Goal: Check status: Check status

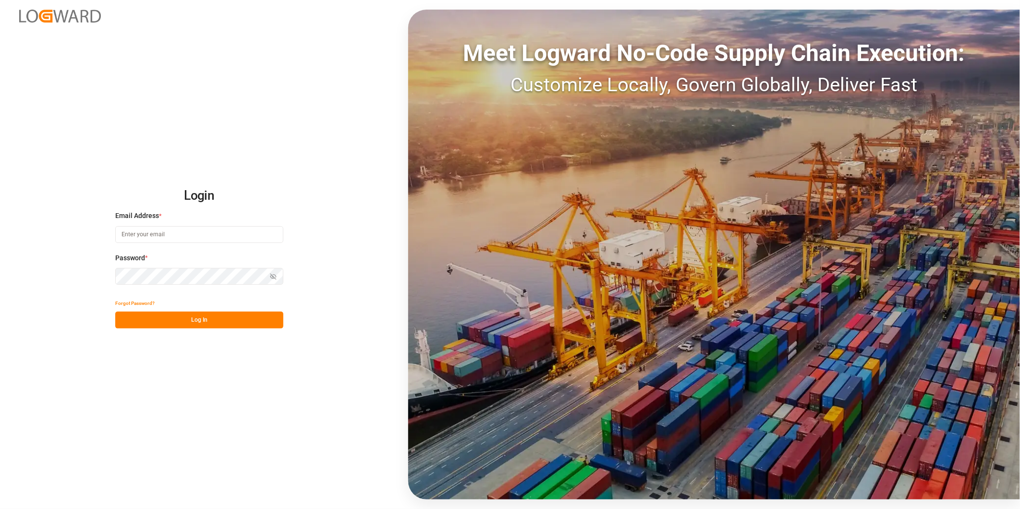
type input "[PERSON_NAME][EMAIL_ADDRESS][DOMAIN_NAME]"
click at [219, 317] on button "Log In" at bounding box center [199, 320] width 168 height 17
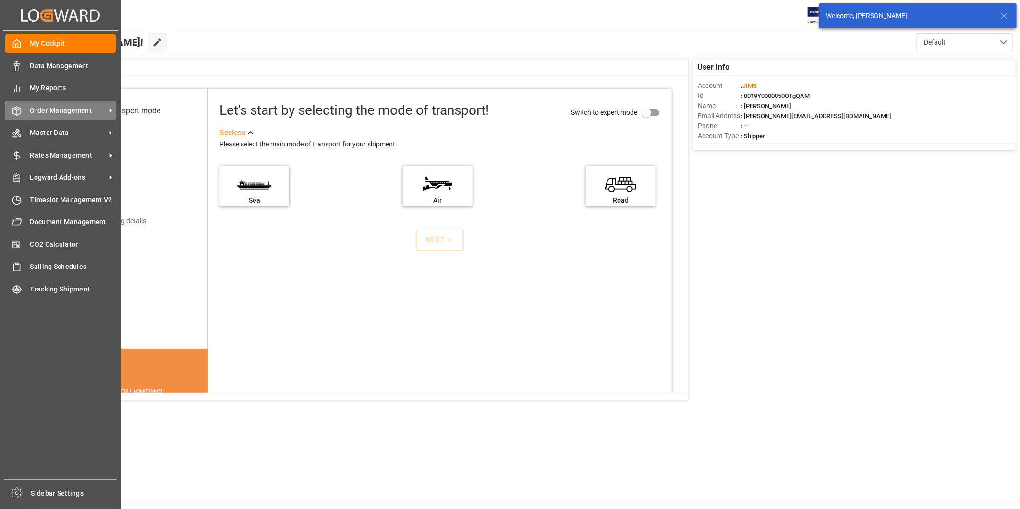
click at [77, 101] on div "Order Management Order Management" at bounding box center [60, 110] width 110 height 19
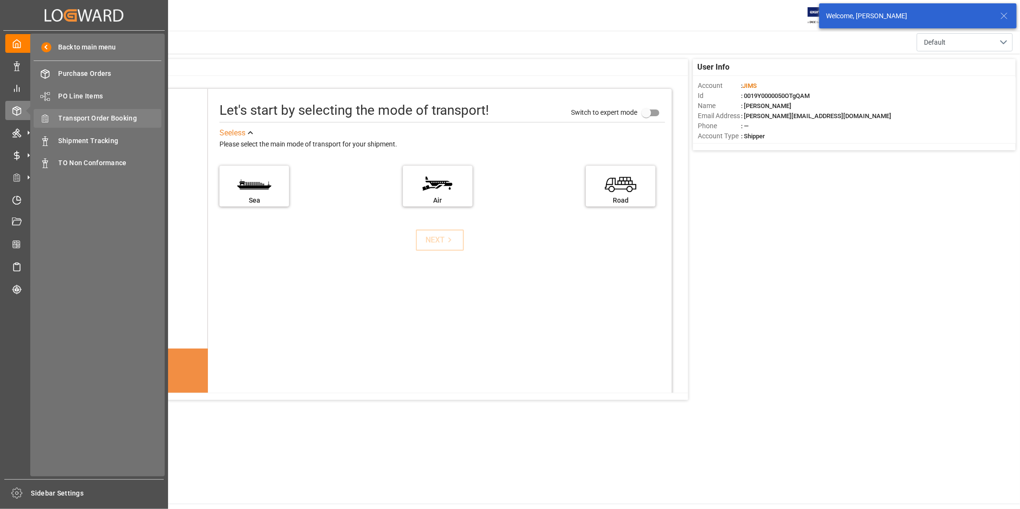
click at [121, 112] on div "Transport Order Booking Transport Order Booking" at bounding box center [98, 118] width 128 height 19
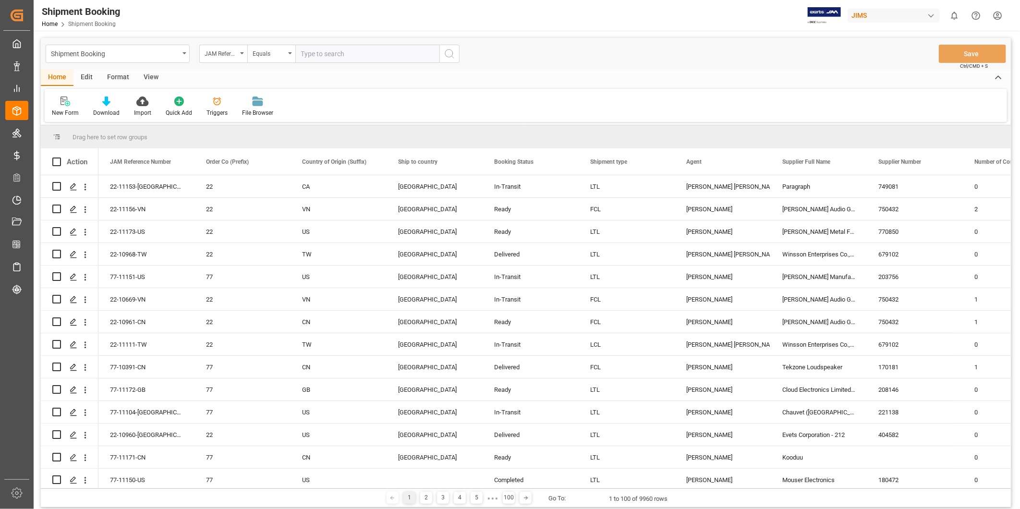
click at [337, 56] on input "text" at bounding box center [367, 54] width 144 height 18
paste input "22-10923-[GEOGRAPHIC_DATA]"
type input "22-10923-[GEOGRAPHIC_DATA]"
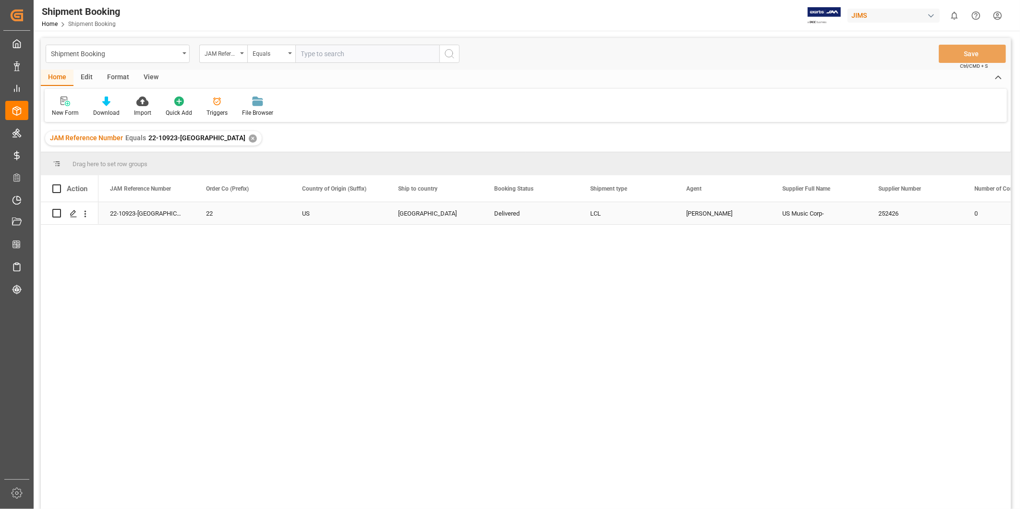
click at [161, 215] on div "22-10923-[GEOGRAPHIC_DATA]" at bounding box center [146, 213] width 96 height 22
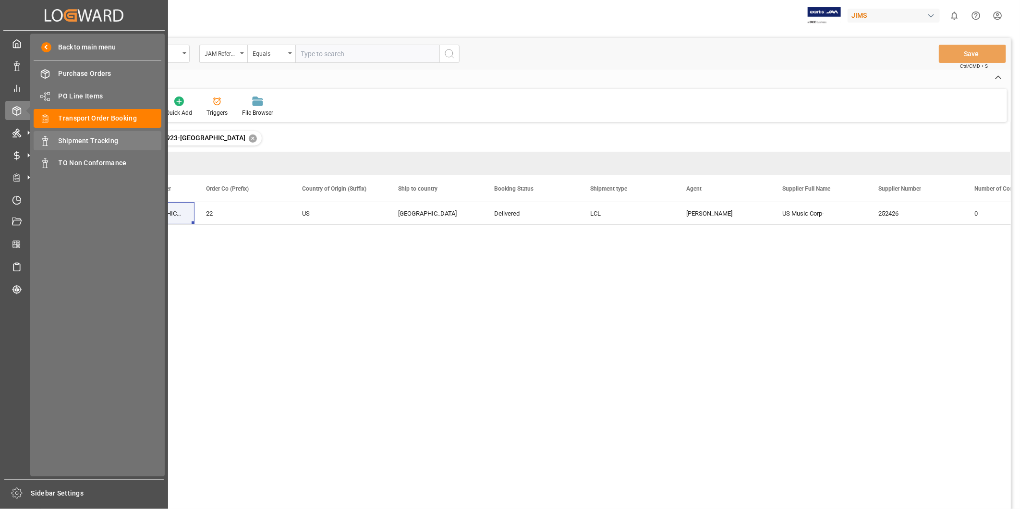
click at [70, 136] on span "Shipment Tracking" at bounding box center [110, 141] width 103 height 10
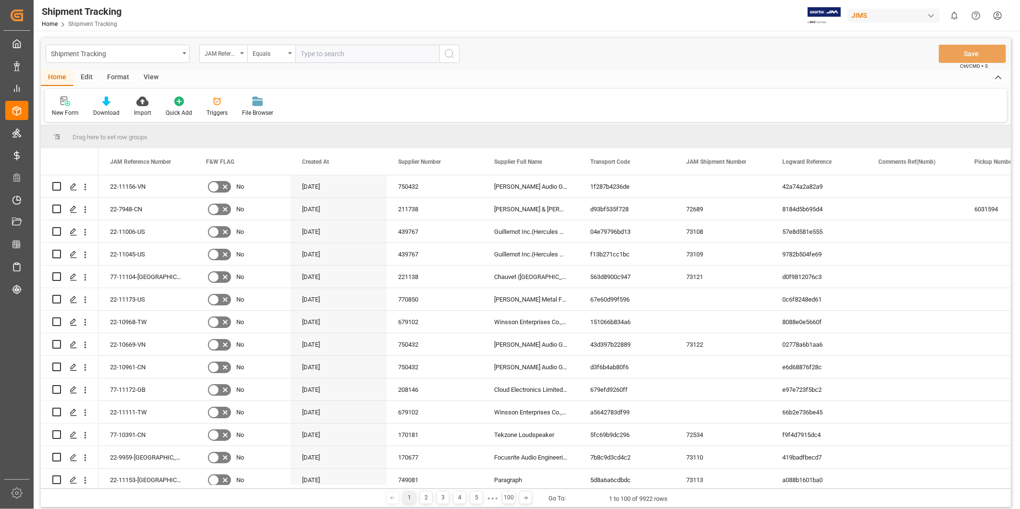
click at [324, 54] on input "text" at bounding box center [367, 54] width 144 height 18
paste input "22-10923-[GEOGRAPHIC_DATA]"
type input "22-10923-[GEOGRAPHIC_DATA]"
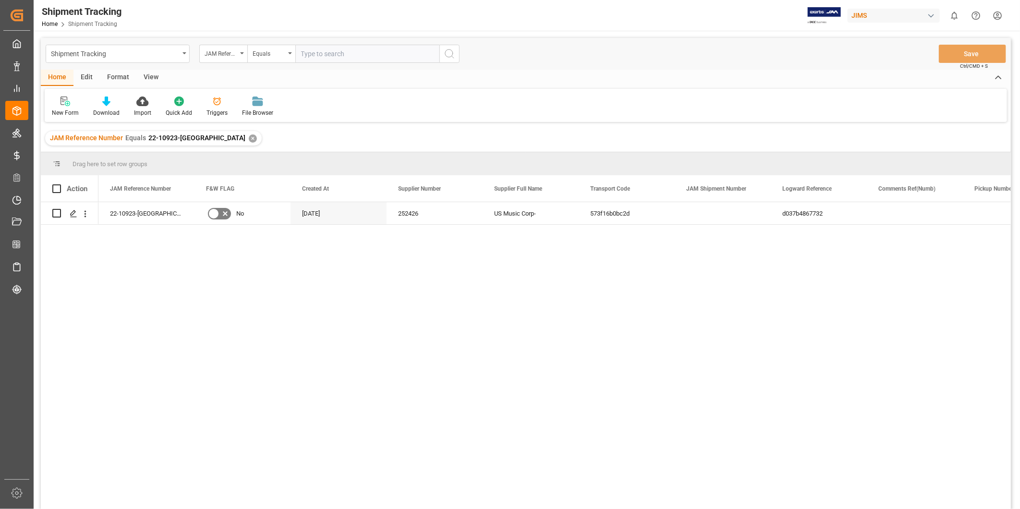
click at [150, 80] on div "View" at bounding box center [150, 78] width 29 height 16
click at [95, 109] on div "Standard Templates" at bounding box center [109, 113] width 48 height 9
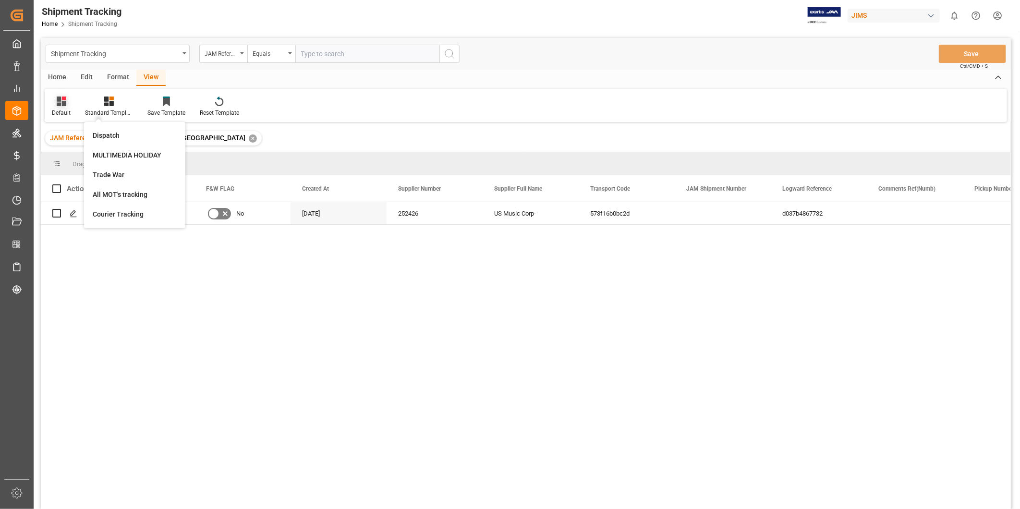
click at [64, 109] on div "Default" at bounding box center [61, 113] width 19 height 9
click at [87, 159] on div "USADROPSHIP" at bounding box center [99, 155] width 84 height 10
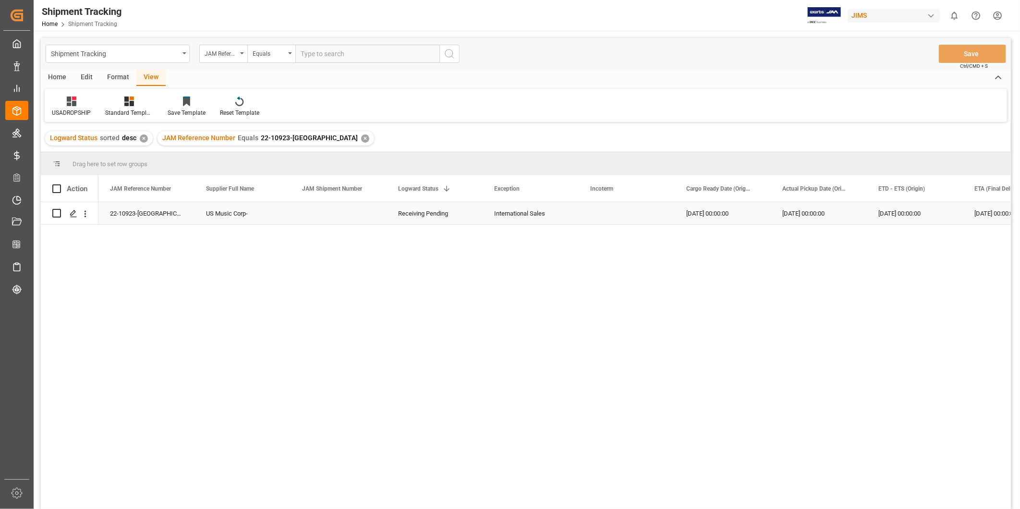
click at [783, 221] on div "[DATE] 00:00:00" at bounding box center [819, 213] width 96 height 22
click at [341, 218] on div "Receiving Pending" at bounding box center [338, 214] width 73 height 22
click at [368, 221] on icon "open menu" at bounding box center [369, 220] width 12 height 12
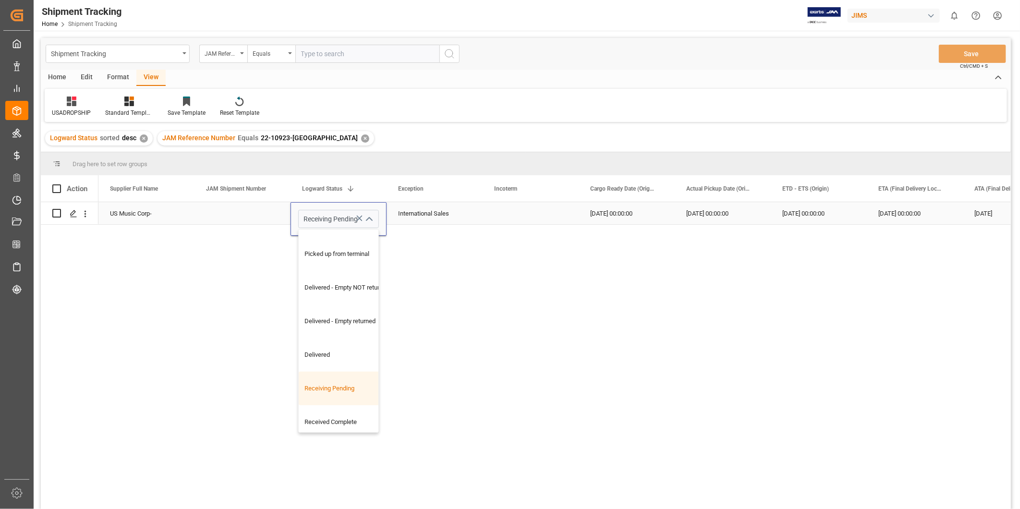
scroll to position [338, 0]
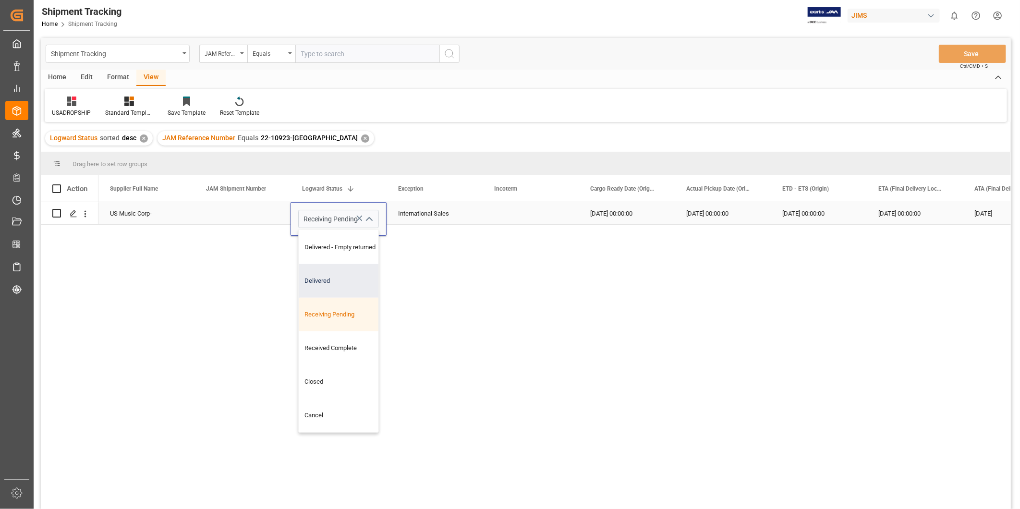
click at [347, 284] on div "Delivered" at bounding box center [347, 281] width 97 height 34
type input "Delivered"
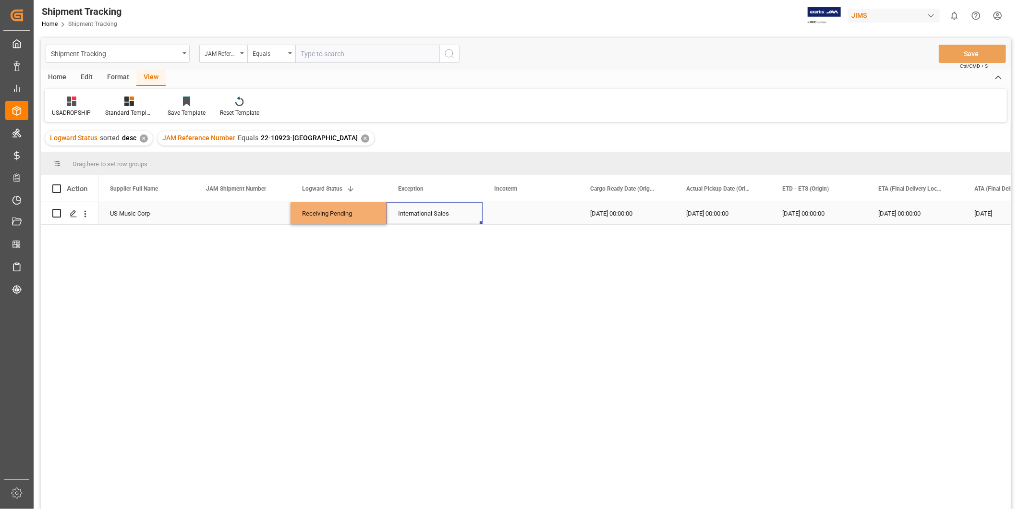
click at [426, 212] on div "International Sales" at bounding box center [434, 214] width 73 height 22
click at [959, 54] on button "Save" at bounding box center [972, 54] width 67 height 18
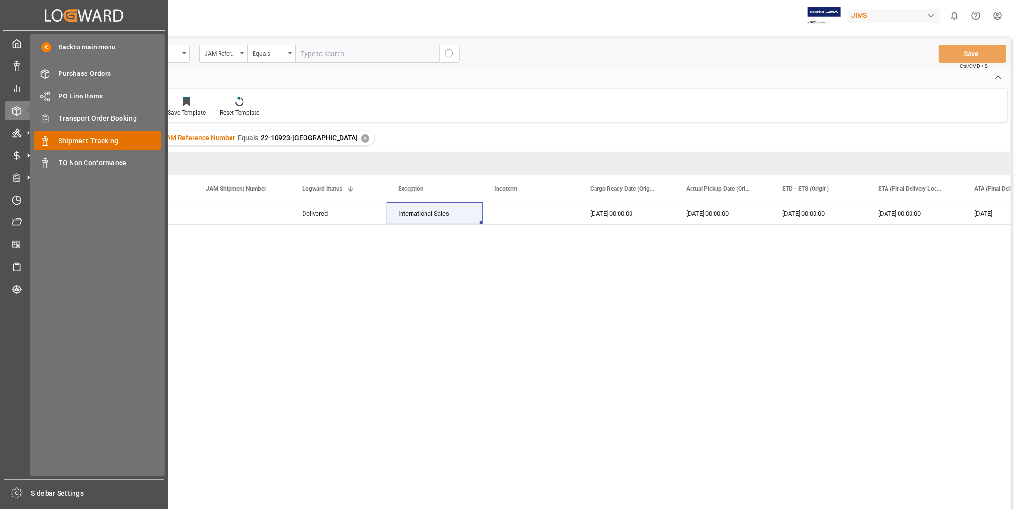
click at [81, 142] on span "Shipment Tracking" at bounding box center [110, 141] width 103 height 10
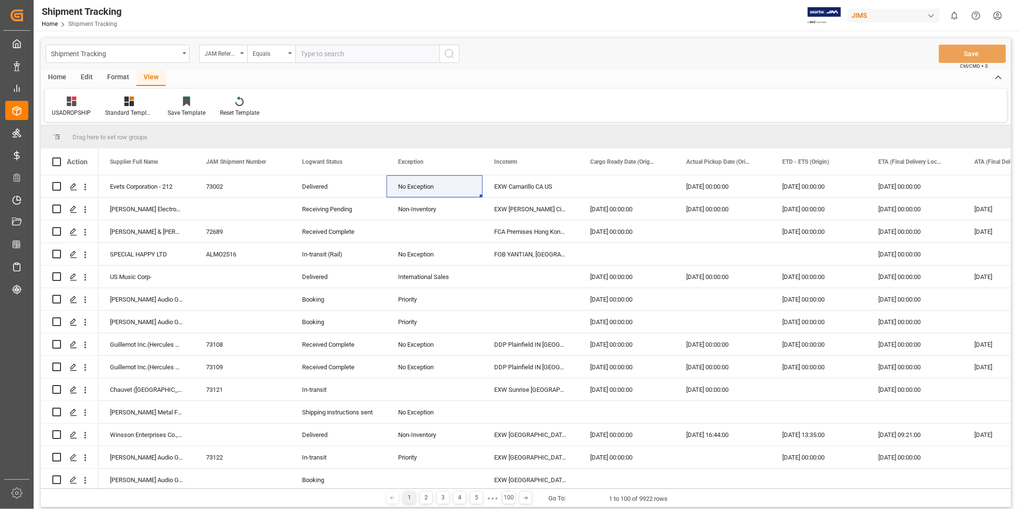
click at [354, 61] on input "text" at bounding box center [367, 54] width 144 height 18
paste input "22-11115-SE"
type input "22-11115-SE"
click at [452, 53] on icon "search button" at bounding box center [450, 54] width 12 height 12
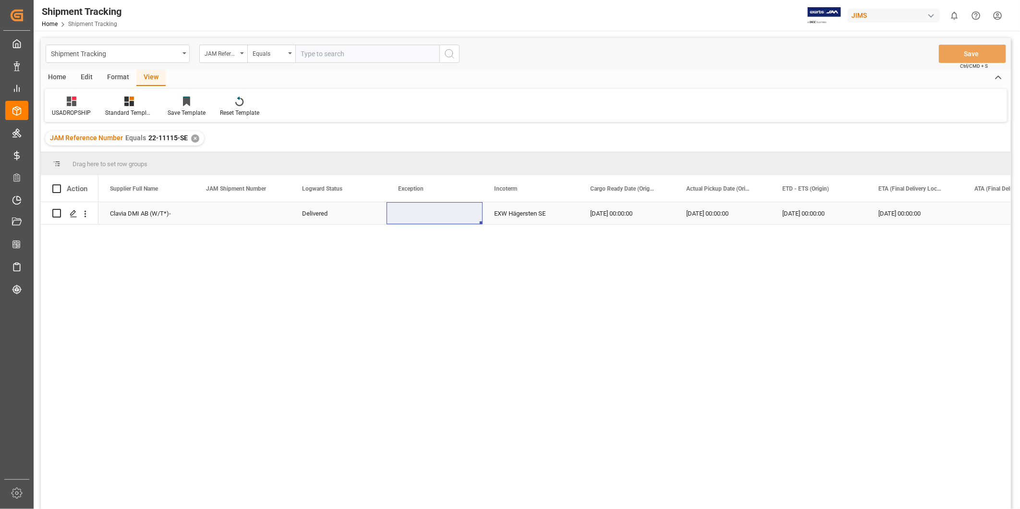
click at [525, 207] on div "EXW Hägersten SE" at bounding box center [531, 213] width 96 height 22
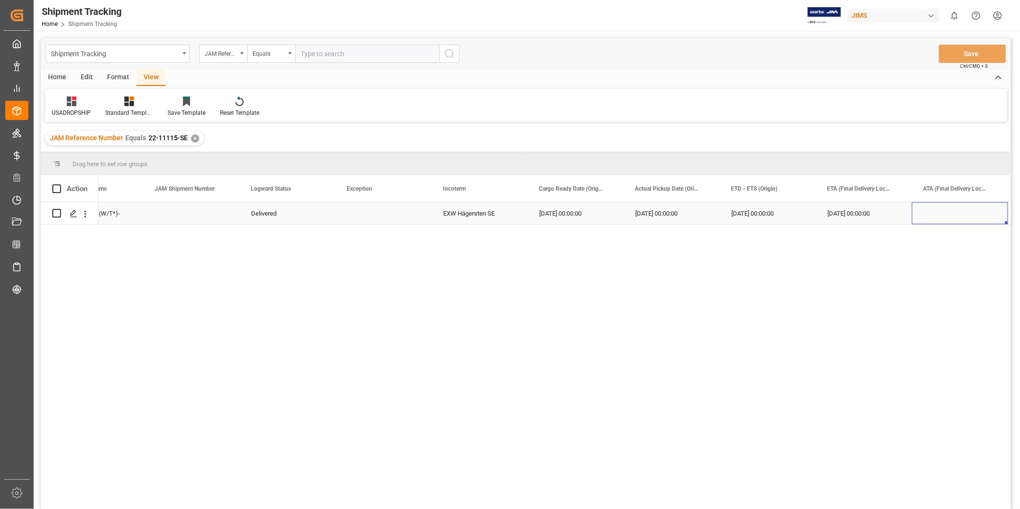
scroll to position [0, 243]
click at [856, 209] on div "Press SPACE to select this row." at bounding box center [864, 213] width 96 height 22
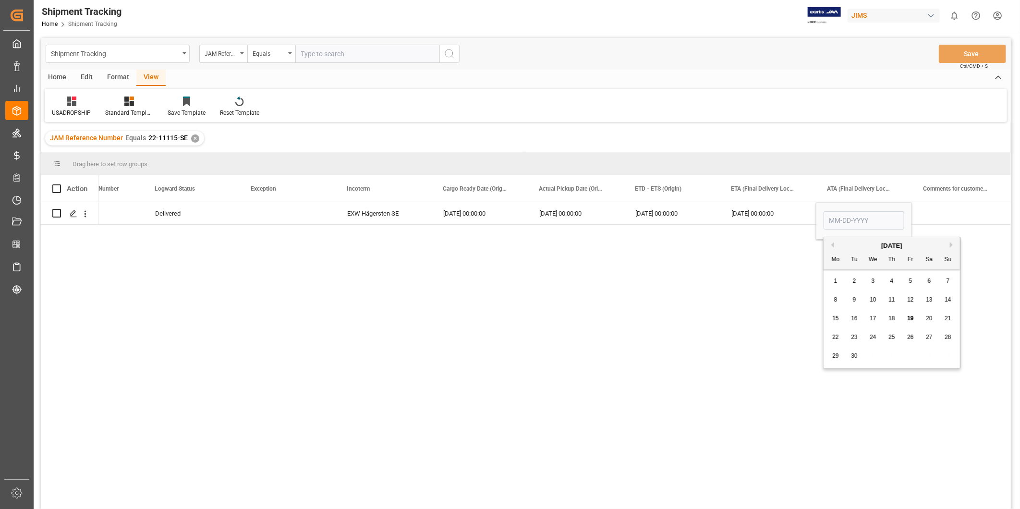
click at [908, 314] on div "19" at bounding box center [911, 319] width 12 height 12
type input "[DATE]"
click at [936, 221] on div "Press SPACE to select this row." at bounding box center [960, 213] width 96 height 22
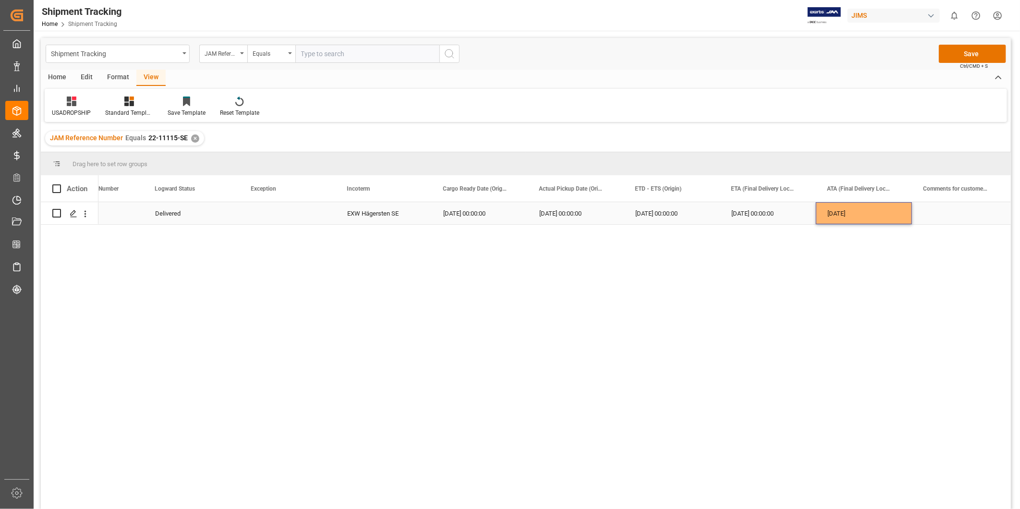
click at [865, 219] on div "[DATE]" at bounding box center [864, 213] width 96 height 22
click at [782, 220] on div "[DATE] 00:00:00" at bounding box center [768, 213] width 96 height 22
click at [960, 59] on button "Save" at bounding box center [972, 54] width 67 height 18
